Goal: Find specific page/section: Find specific page/section

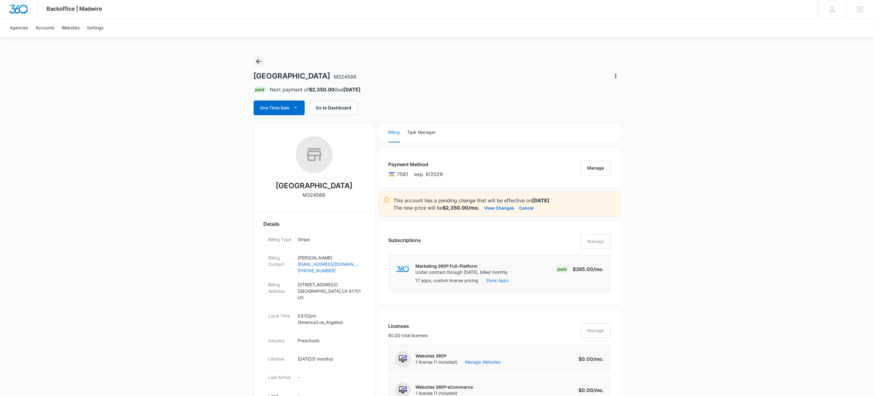
drag, startPoint x: 264, startPoint y: 63, endPoint x: 258, endPoint y: 61, distance: 6.4
click at [263, 63] on div "Kornerstone Academy M324588 Paid Next payment of $2,350.00 due Aug 10 One Time …" at bounding box center [436, 86] width 367 height 59
click at [258, 61] on icon "Back" at bounding box center [258, 61] width 5 height 5
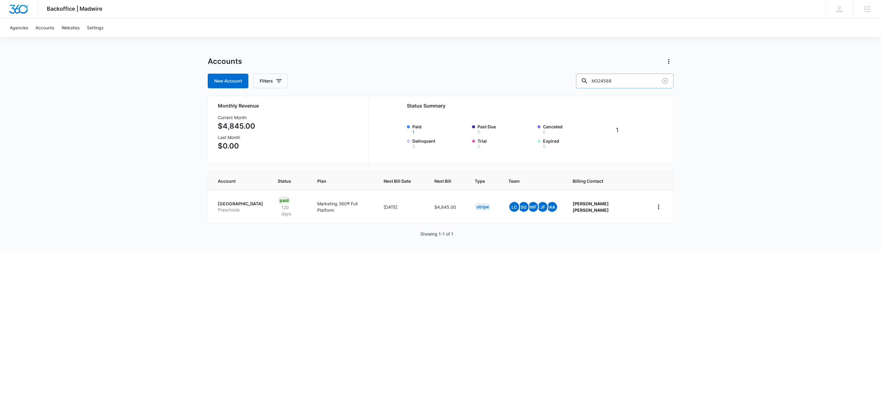
click at [635, 83] on input "M324588" at bounding box center [625, 81] width 98 height 15
type input "m16670"
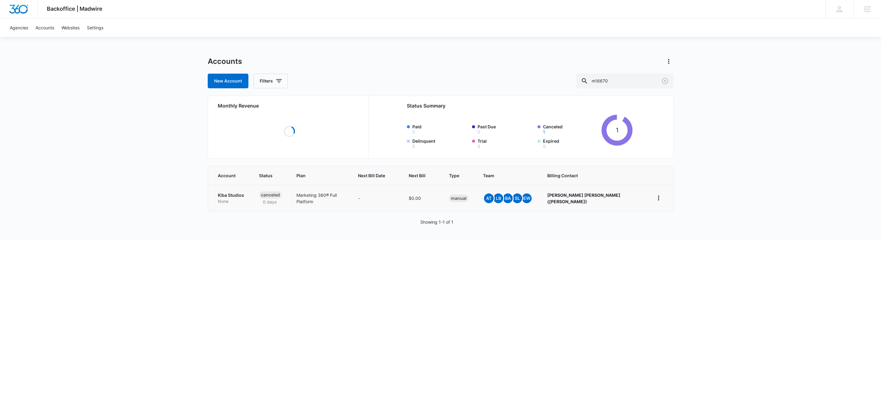
click at [223, 194] on td "Kiba Studios None" at bounding box center [230, 198] width 44 height 26
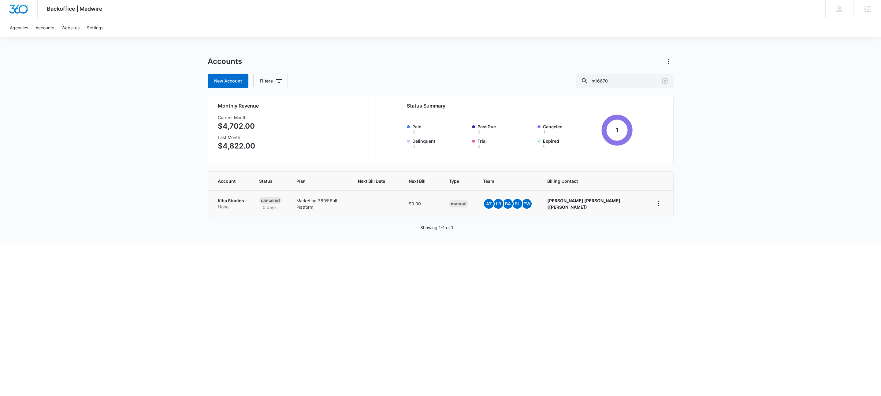
click at [227, 207] on p "None" at bounding box center [231, 207] width 27 height 6
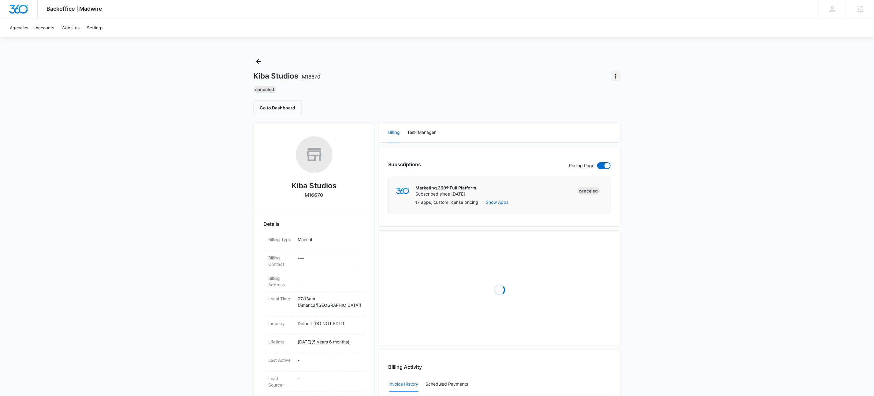
click at [618, 79] on icon "Actions" at bounding box center [615, 75] width 7 height 7
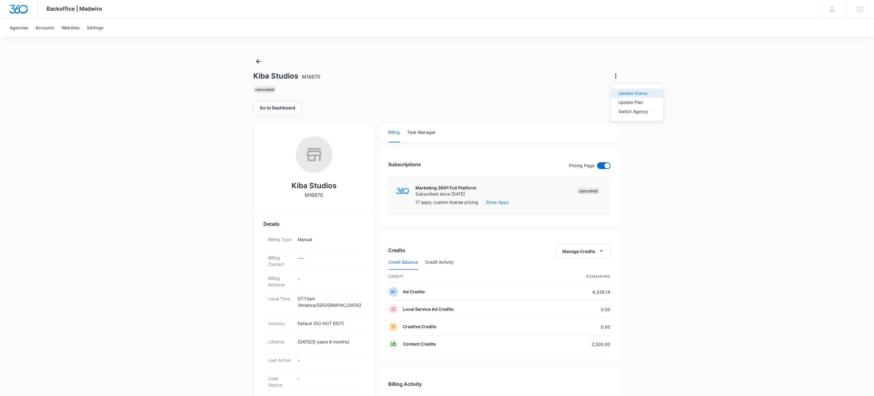
click at [628, 93] on div "Update Status" at bounding box center [633, 93] width 30 height 4
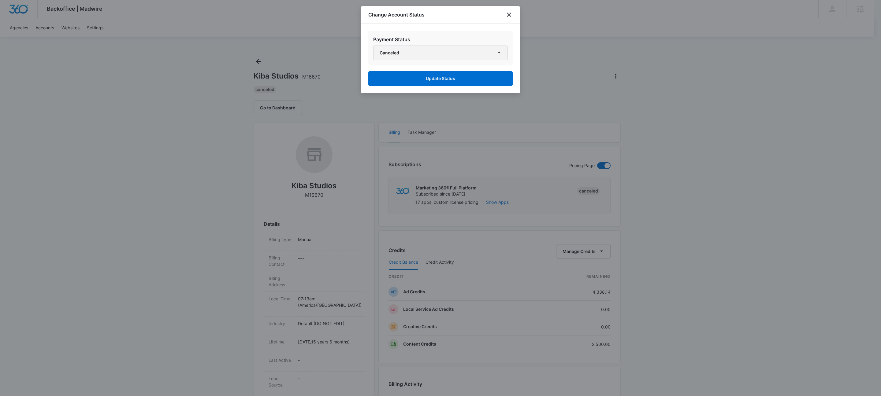
click at [385, 59] on button "Canceled" at bounding box center [440, 53] width 135 height 15
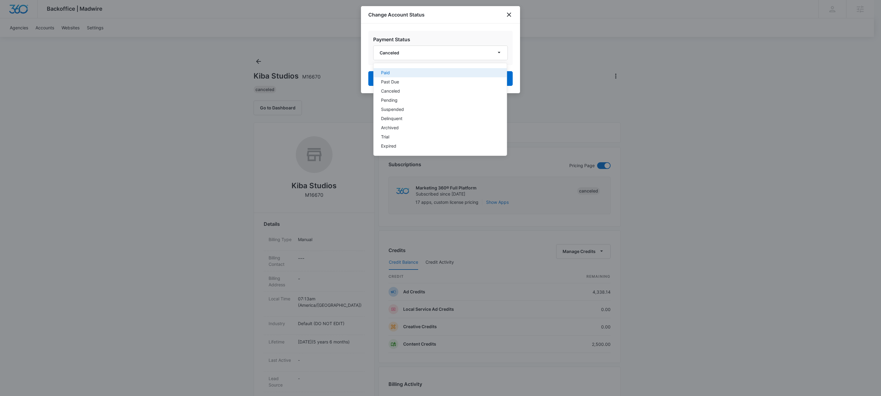
click at [395, 71] on div "Paid" at bounding box center [436, 73] width 111 height 4
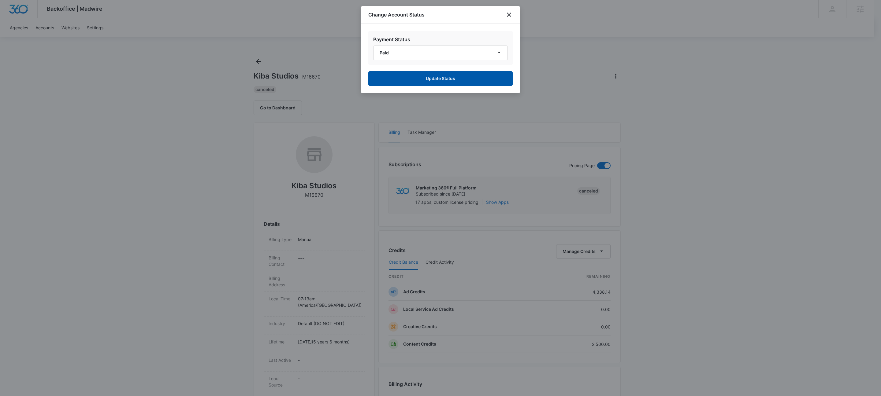
click at [464, 85] on button "Update Status" at bounding box center [440, 78] width 144 height 15
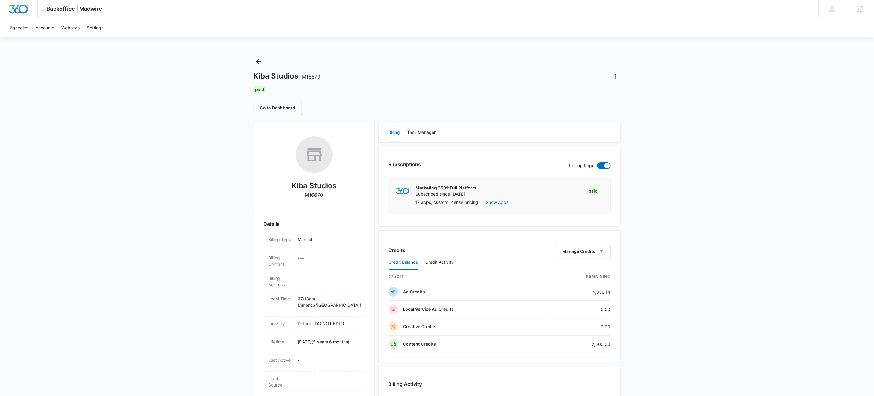
click at [723, 168] on div "Backoffice | Madwire Apps Settings KW Kait Weagraff [EMAIL_ADDRESS][PERSON_NAME…" at bounding box center [437, 321] width 874 height 642
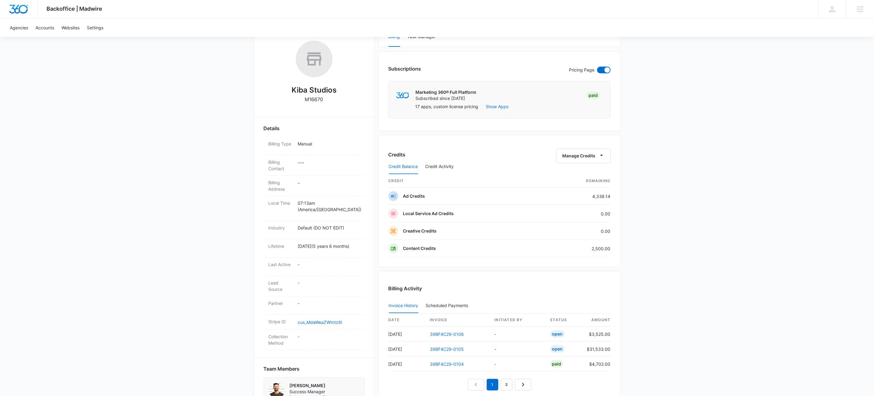
scroll to position [220, 0]
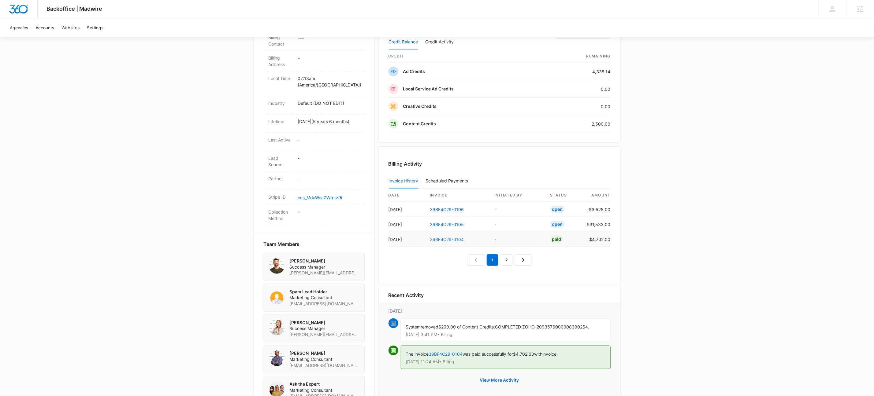
click at [460, 242] on link "39BF4C29-0104" at bounding box center [447, 239] width 34 height 5
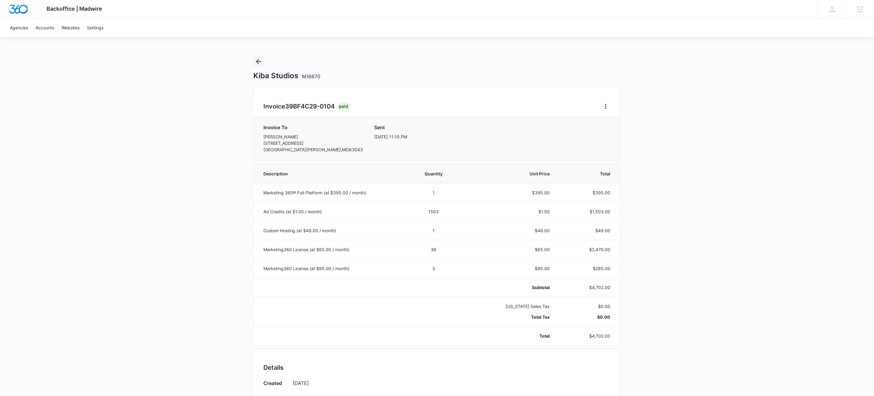
click at [260, 62] on icon "Back" at bounding box center [258, 61] width 7 height 7
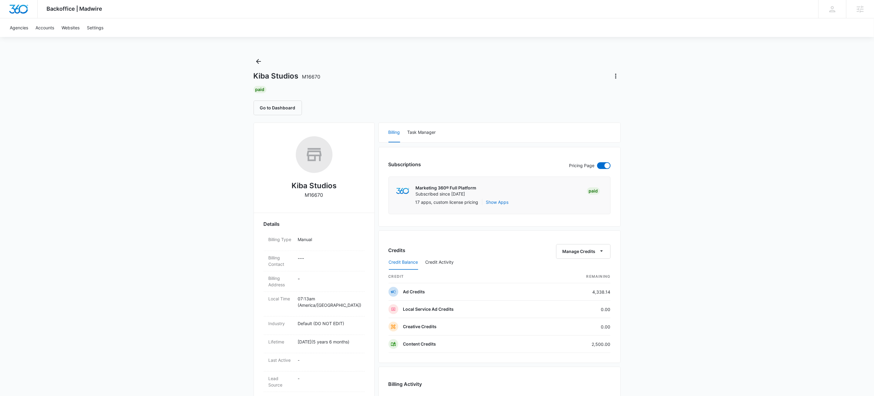
scroll to position [249, 0]
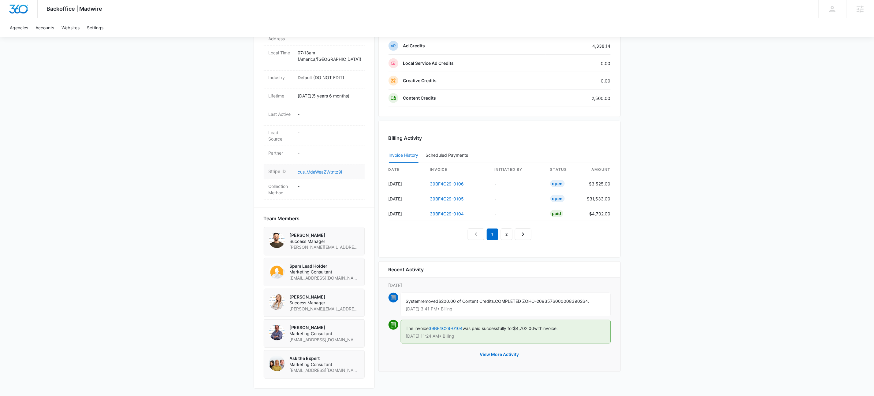
click at [316, 172] on link "cus_MdaWeaZWtntz9i" at bounding box center [320, 171] width 44 height 5
click at [497, 356] on button "View More Activity" at bounding box center [499, 354] width 51 height 15
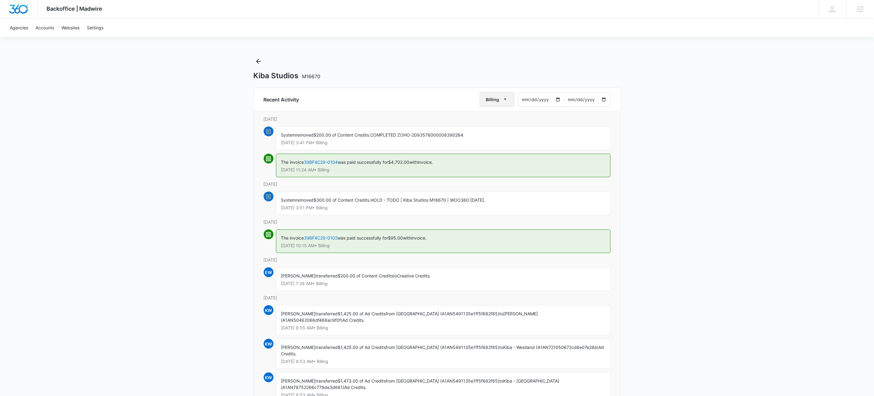
click at [509, 97] on button "Billing" at bounding box center [496, 99] width 35 height 15
click at [503, 119] on div "All Activities" at bounding box center [499, 119] width 24 height 4
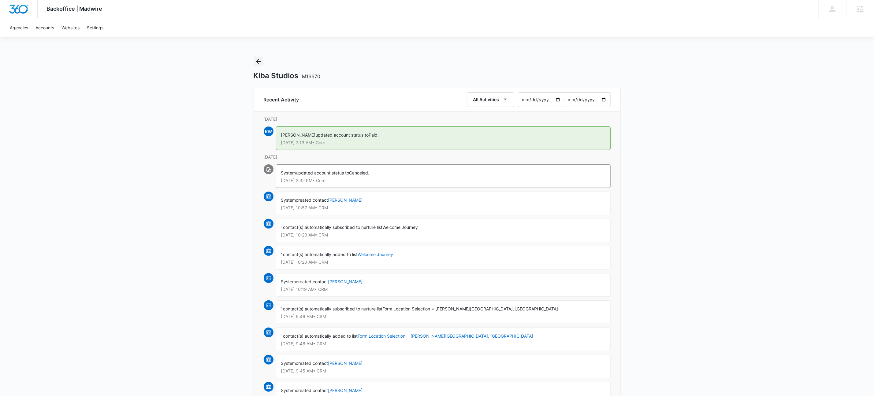
click at [257, 59] on icon "Back" at bounding box center [258, 61] width 7 height 7
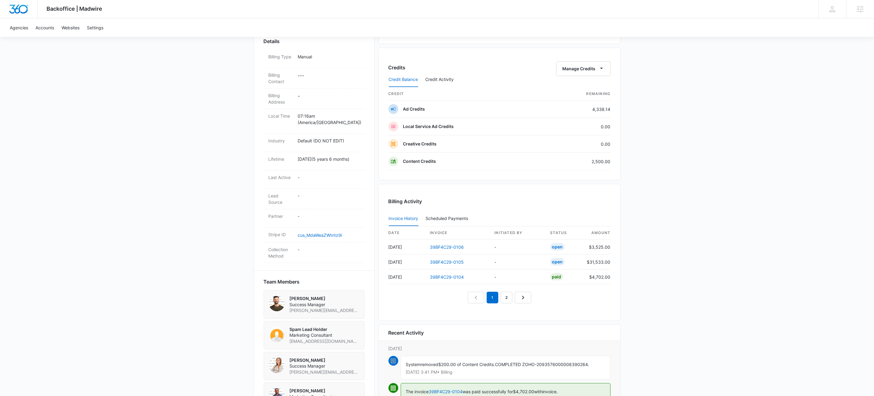
scroll to position [249, 0]
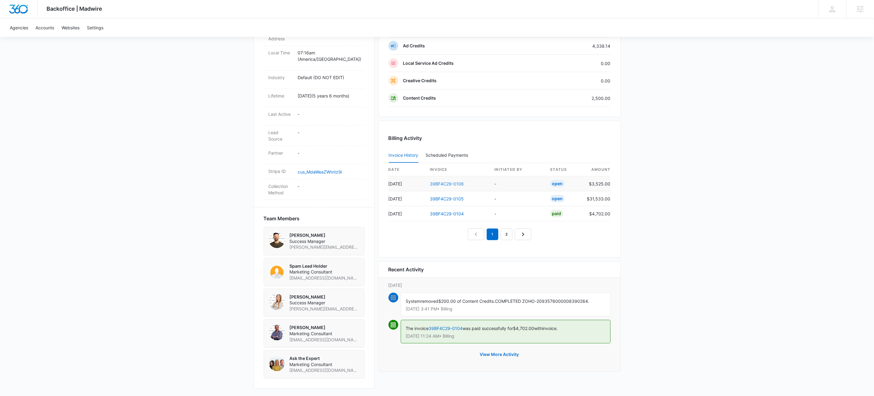
click at [459, 182] on link "39BF4C29-0106" at bounding box center [447, 183] width 34 height 5
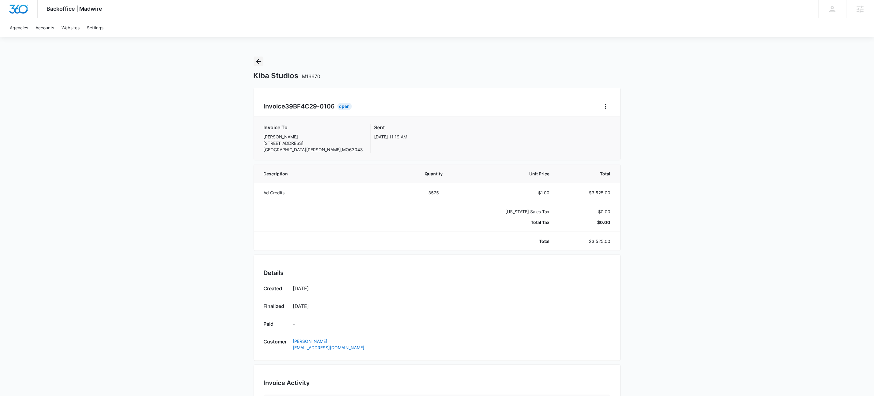
click at [254, 60] on button "Back" at bounding box center [258, 62] width 10 height 10
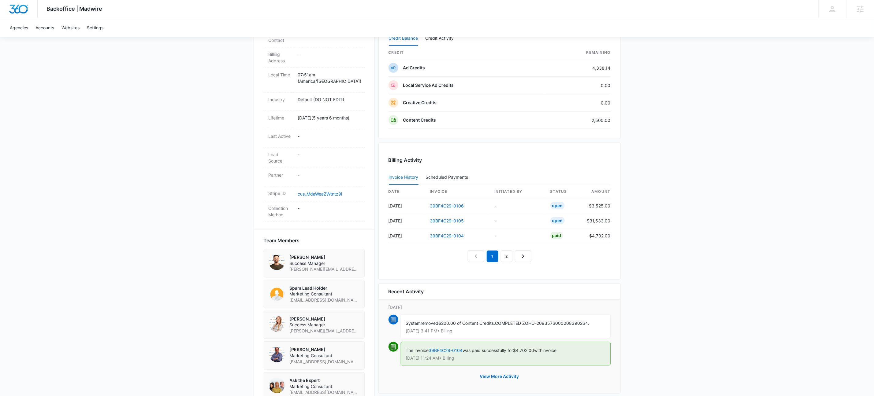
scroll to position [249, 0]
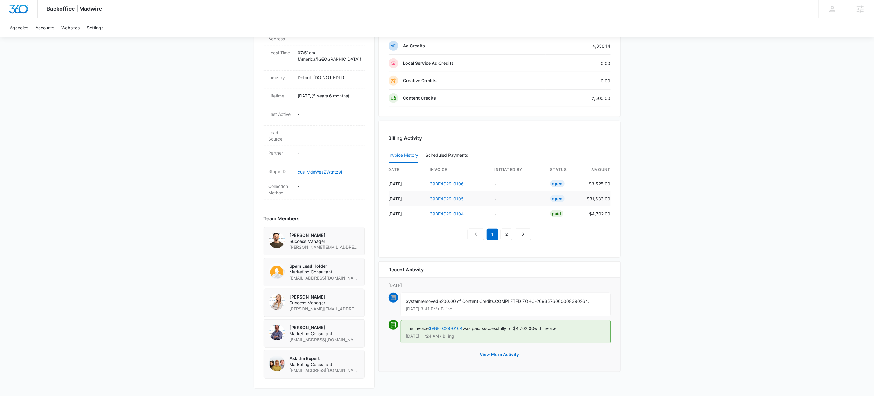
click at [454, 196] on link "39BF4C29-0105" at bounding box center [447, 198] width 34 height 5
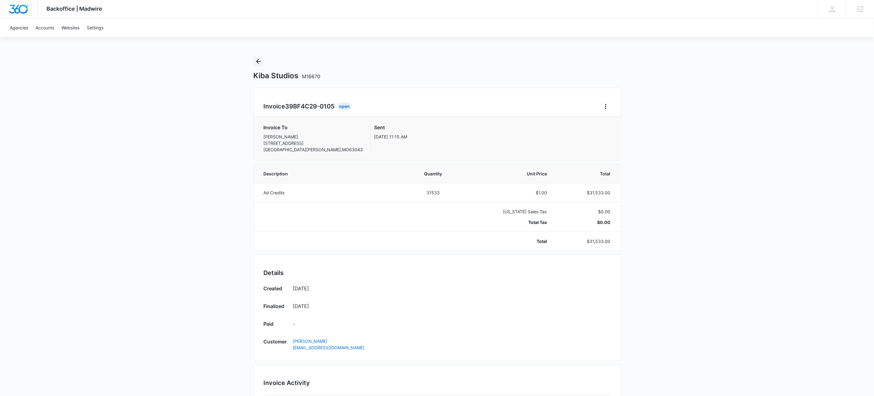
click at [259, 64] on icon "Back" at bounding box center [258, 61] width 7 height 7
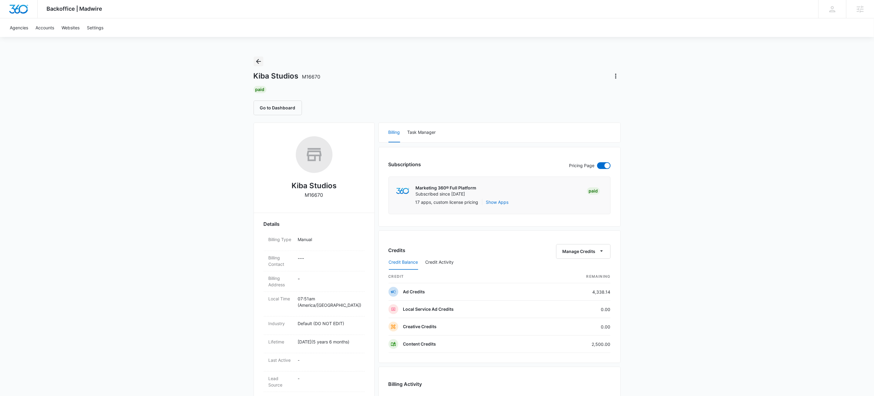
click at [261, 59] on icon "Back" at bounding box center [258, 61] width 7 height 7
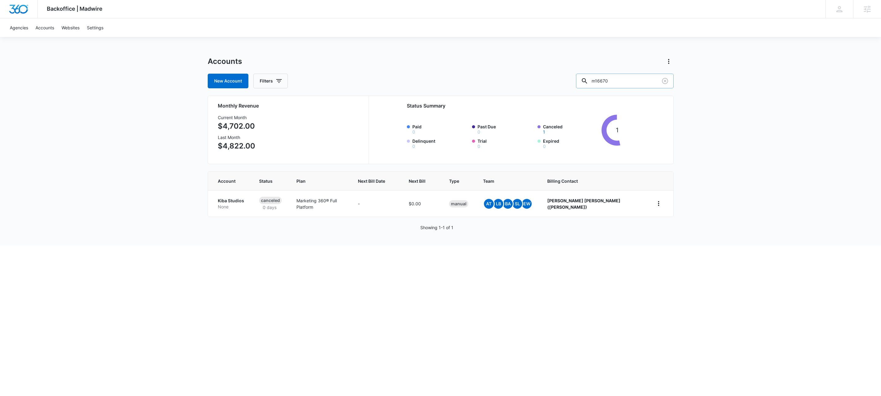
click at [641, 82] on input "m16670" at bounding box center [625, 81] width 98 height 15
type input "m178606"
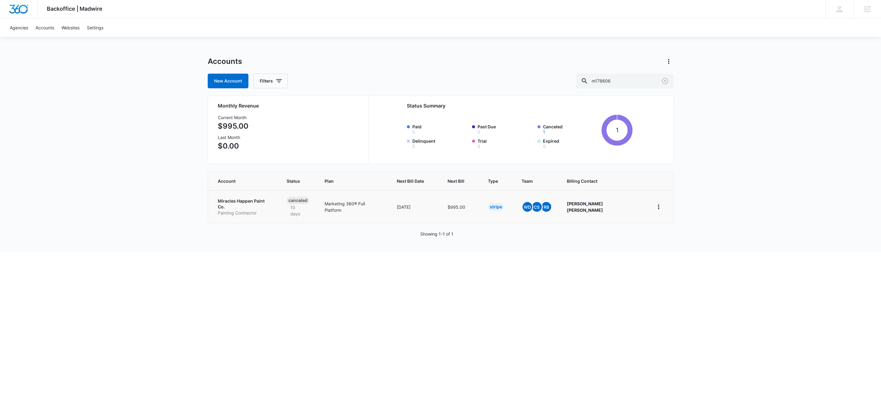
click at [234, 210] on p "Painting Contractor" at bounding box center [245, 213] width 54 height 6
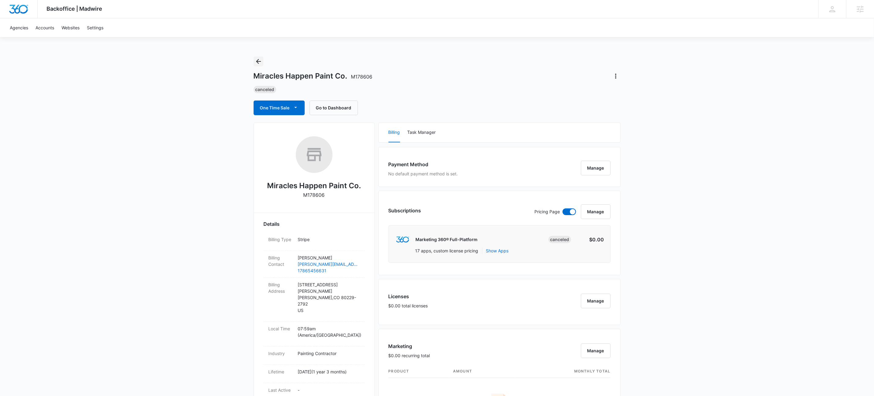
drag, startPoint x: 255, startPoint y: 60, endPoint x: 341, endPoint y: 68, distance: 85.9
click at [255, 60] on icon "Back" at bounding box center [258, 61] width 7 height 7
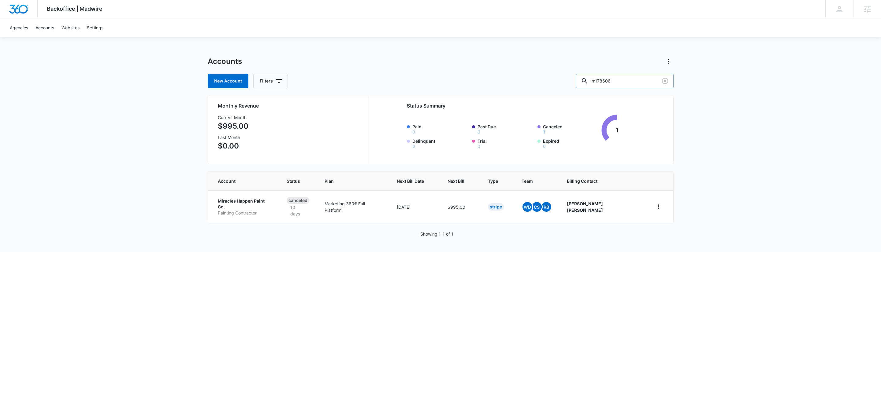
click at [641, 76] on input "m178606" at bounding box center [625, 81] width 98 height 15
type input "m328033"
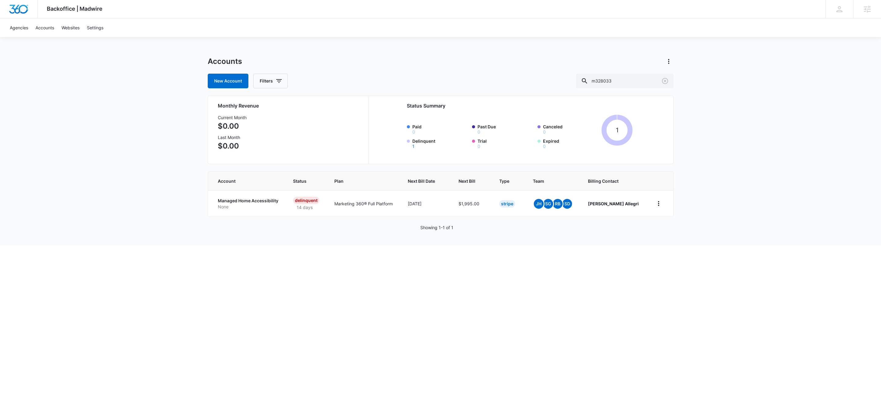
click at [814, 270] on html "Backoffice | Madwire Apps Settings KW Kait Weagraff [EMAIL_ADDRESS][PERSON_NAME…" at bounding box center [440, 198] width 881 height 396
click at [262, 205] on p "None" at bounding box center [248, 207] width 61 height 6
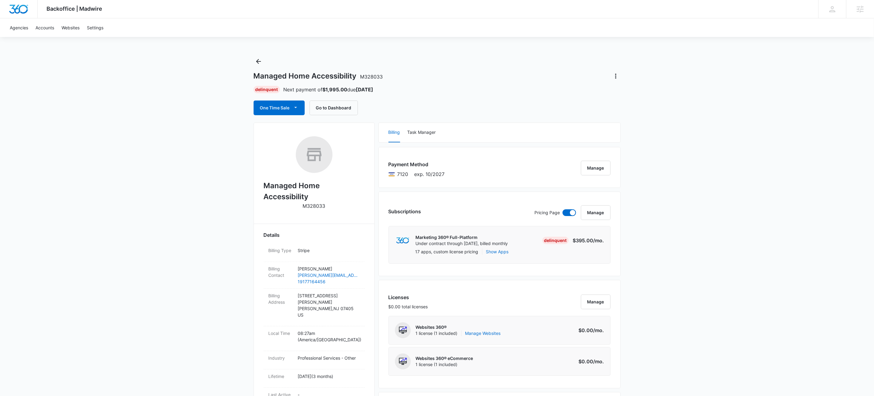
click at [614, 75] on icon "Actions" at bounding box center [615, 75] width 7 height 7
drag, startPoint x: 533, startPoint y: 54, endPoint x: 648, endPoint y: 47, distance: 114.9
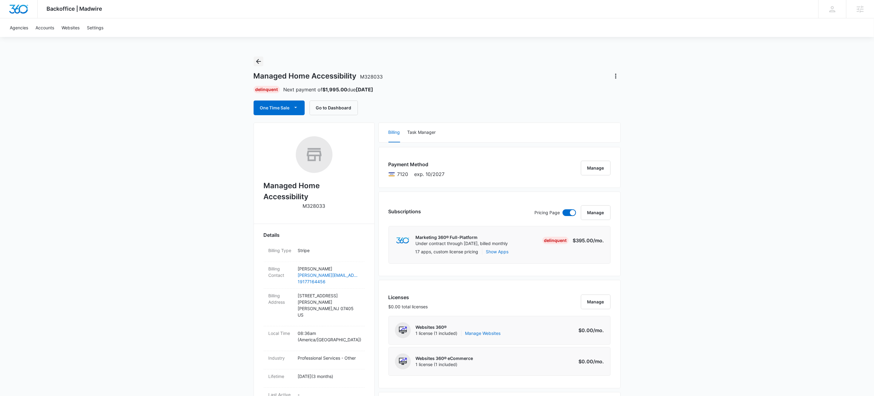
drag, startPoint x: 257, startPoint y: 63, endPoint x: 270, endPoint y: 63, distance: 12.2
click at [257, 63] on icon "Back" at bounding box center [258, 61] width 5 height 5
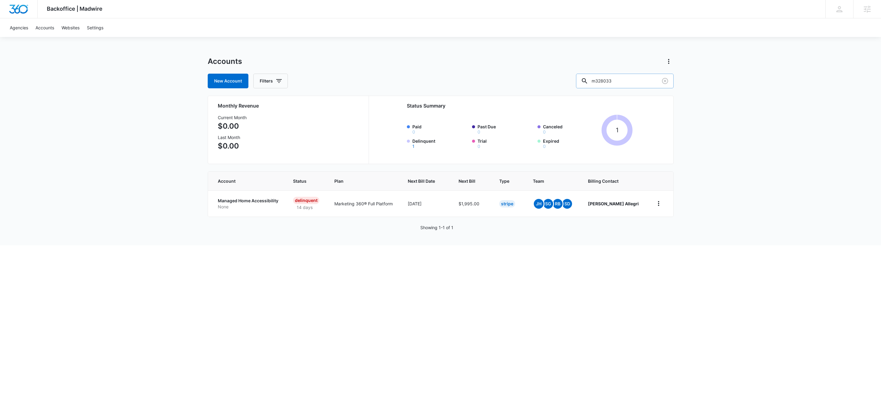
click at [643, 79] on input "m328033" at bounding box center [625, 81] width 98 height 15
click at [641, 83] on input "m328033" at bounding box center [625, 81] width 98 height 15
type input "m177939"
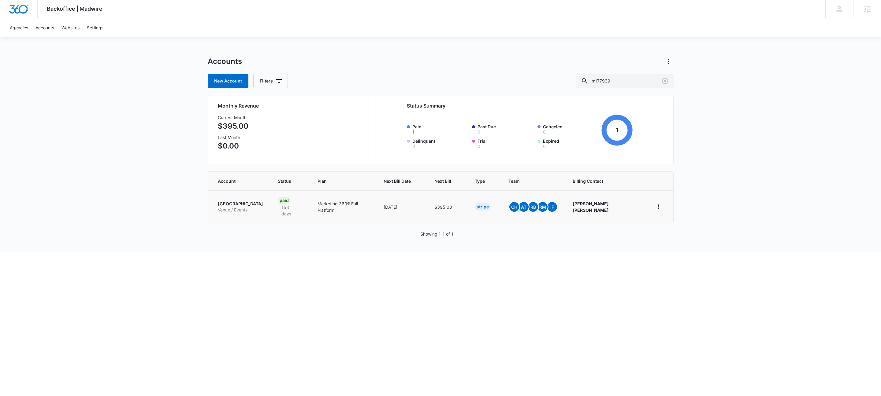
click at [239, 207] on p "[GEOGRAPHIC_DATA]" at bounding box center [240, 204] width 45 height 6
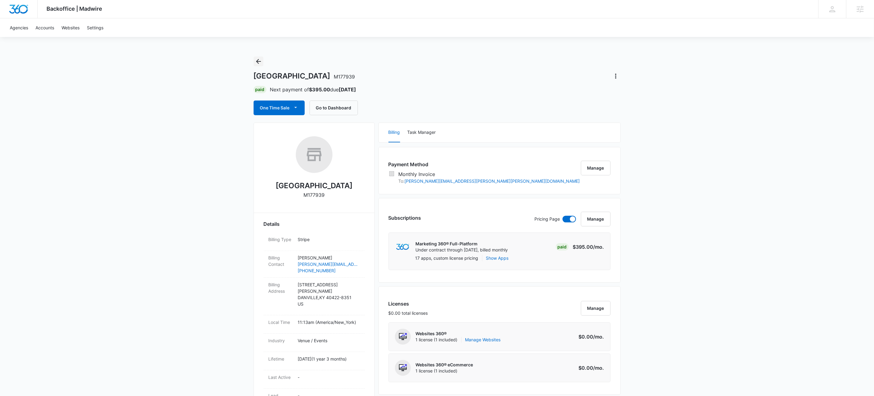
click at [260, 59] on icon "Back" at bounding box center [258, 61] width 7 height 7
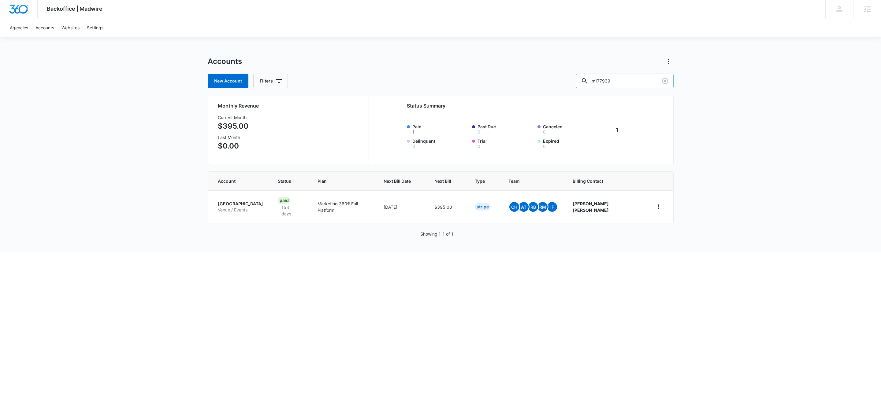
click at [636, 78] on input "m177939" at bounding box center [625, 81] width 98 height 15
type input "mobility solutions"
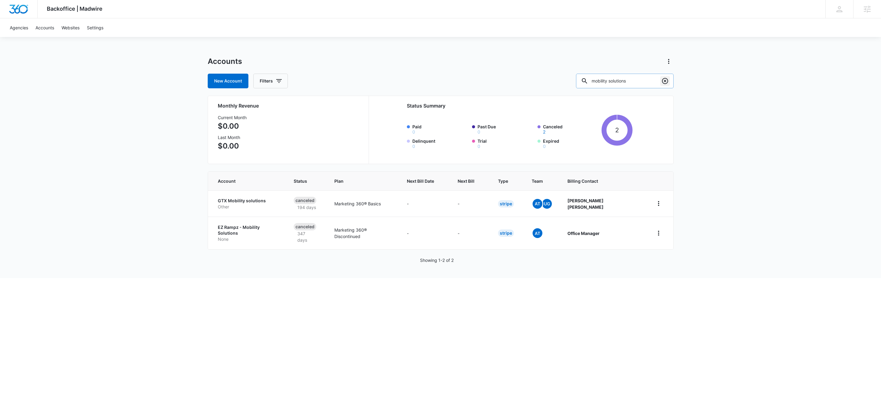
click at [660, 79] on button "Clear" at bounding box center [665, 81] width 10 height 10
click at [660, 79] on div at bounding box center [665, 81] width 10 height 15
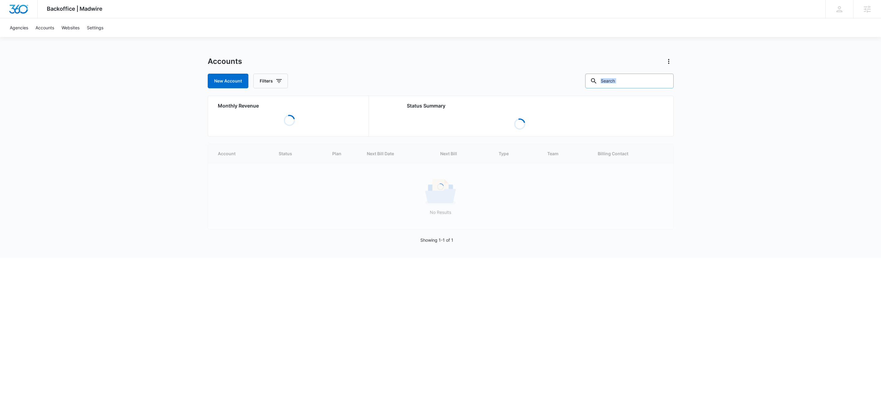
click at [647, 81] on input "text" at bounding box center [629, 81] width 88 height 15
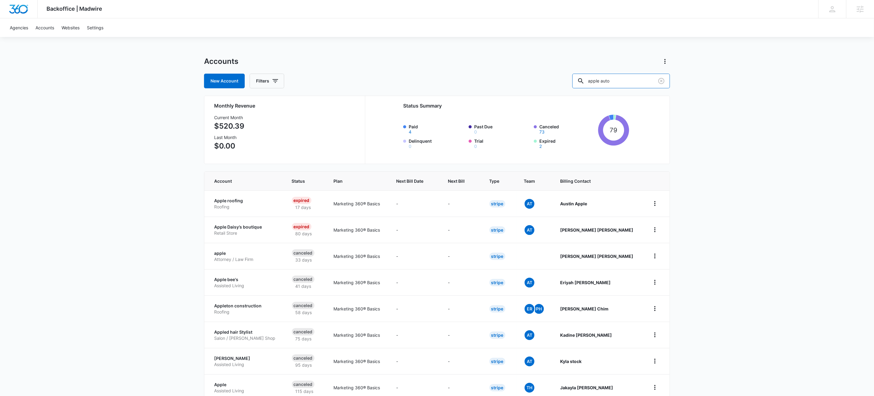
type input "apple auto"
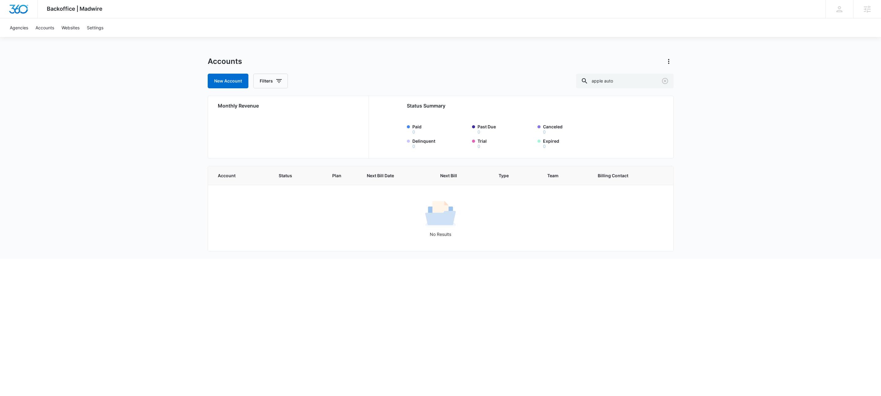
click at [309, 112] on div "Monthly Revenue" at bounding box center [289, 125] width 143 height 46
click at [640, 82] on input "apple auto" at bounding box center [625, 81] width 98 height 15
click at [634, 83] on input "revolution brands" at bounding box center [625, 81] width 98 height 15
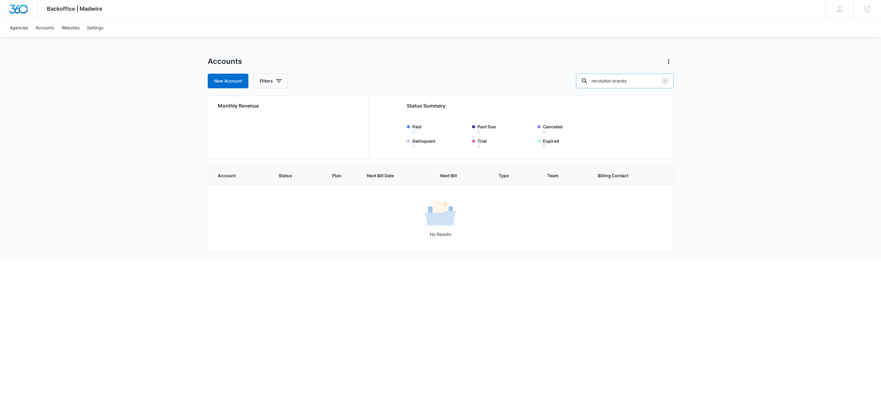
click at [634, 83] on input "revolution brands" at bounding box center [625, 81] width 98 height 15
click at [638, 75] on input "tk enterprise" at bounding box center [625, 81] width 98 height 15
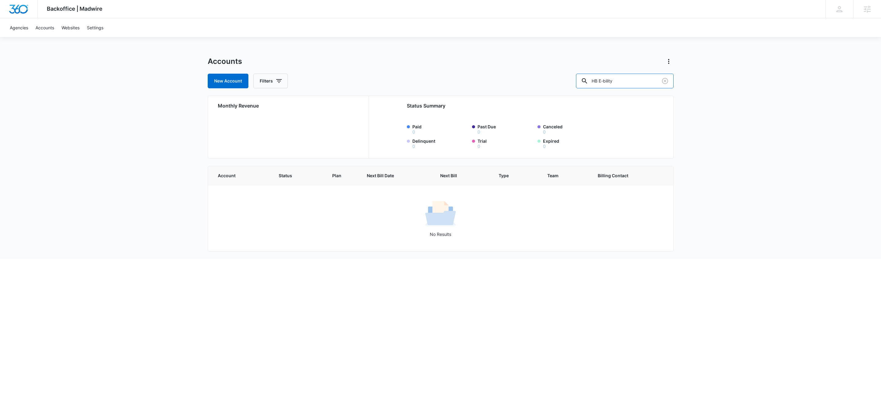
drag, startPoint x: 618, startPoint y: 83, endPoint x: 582, endPoint y: 79, distance: 36.0
click at [583, 79] on div "New Account Filters HB E-bility" at bounding box center [441, 81] width 466 height 15
click at [641, 85] on input "E-bility" at bounding box center [625, 81] width 98 height 15
type input "E"
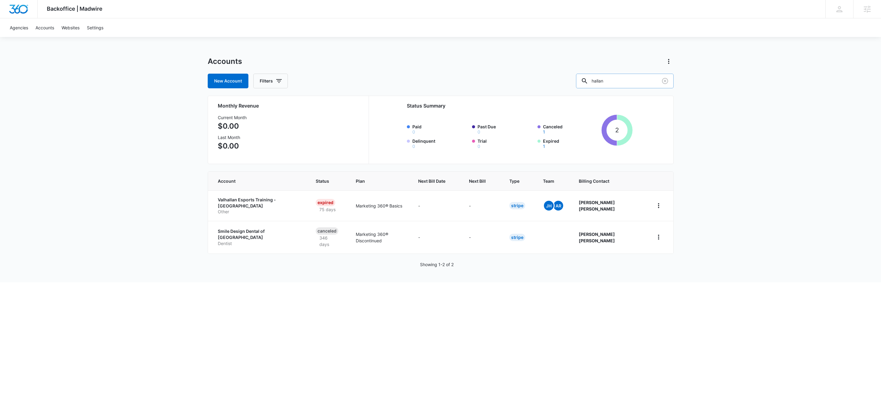
click at [640, 85] on input "hallan" at bounding box center [625, 81] width 98 height 15
type input "[PERSON_NAME]"
